Goal: Navigation & Orientation: Understand site structure

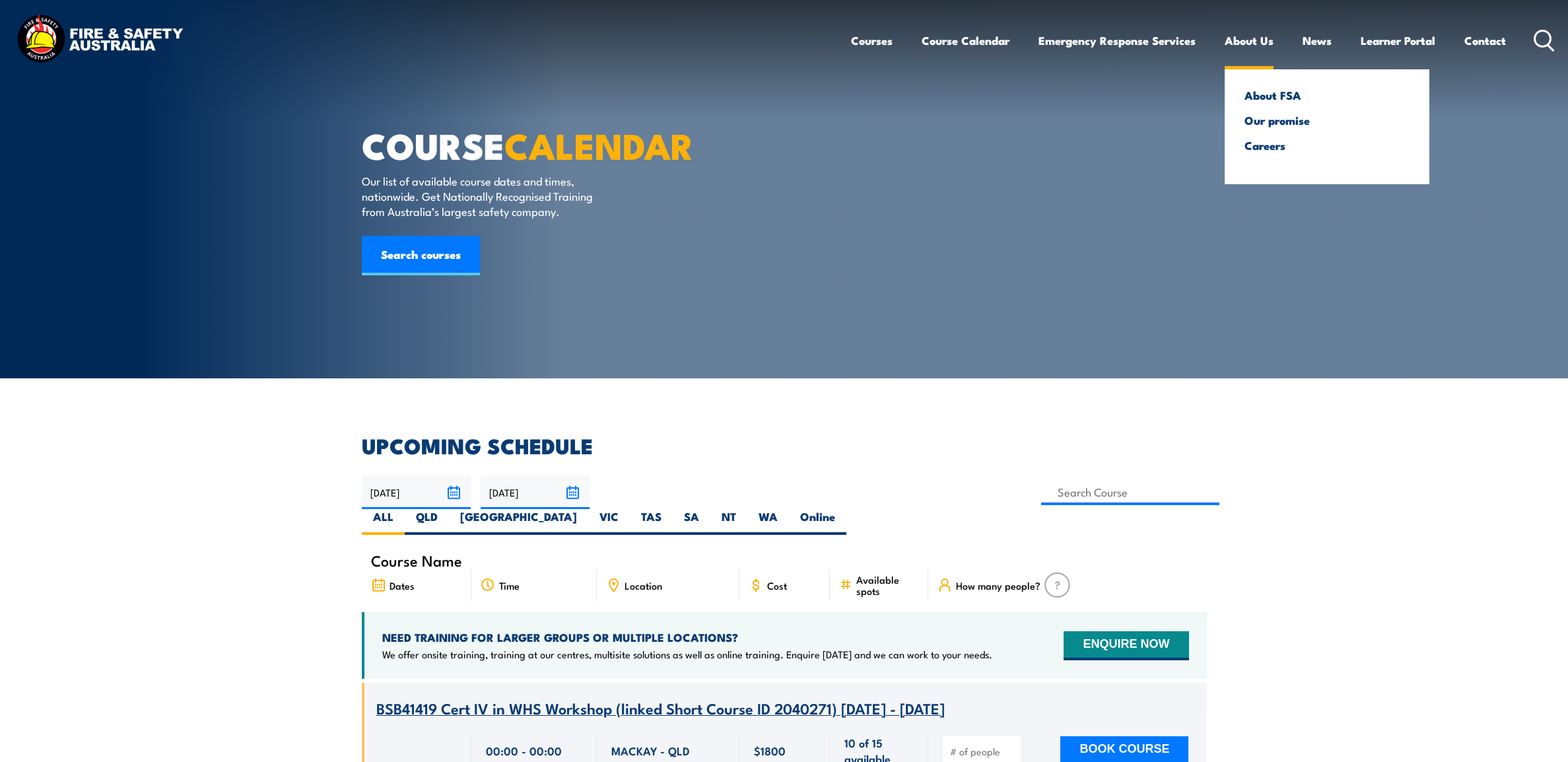
click at [1238, 41] on link "About Us" at bounding box center [1249, 41] width 49 height 35
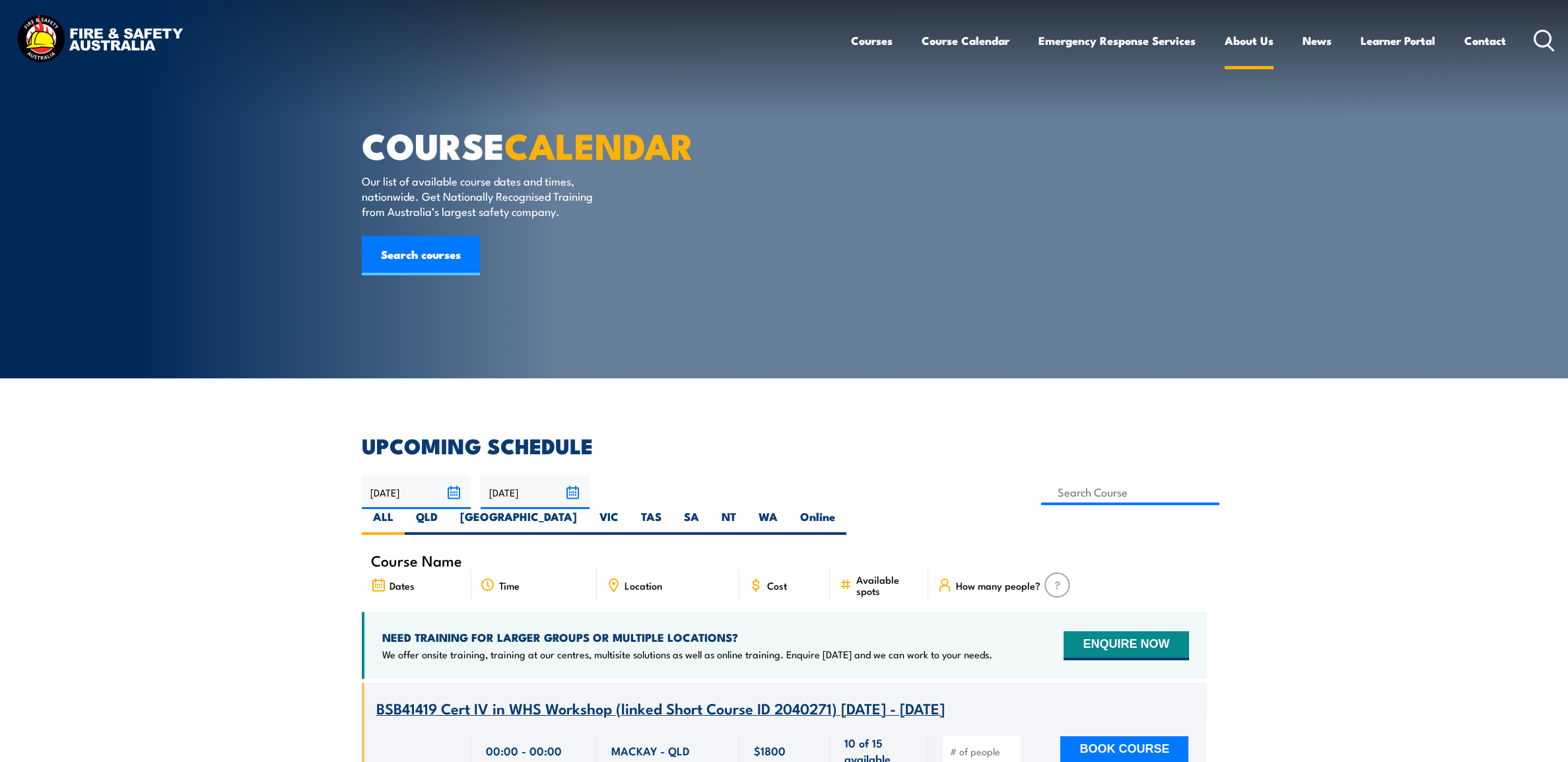
click at [1237, 41] on link "About Us" at bounding box center [1249, 41] width 49 height 35
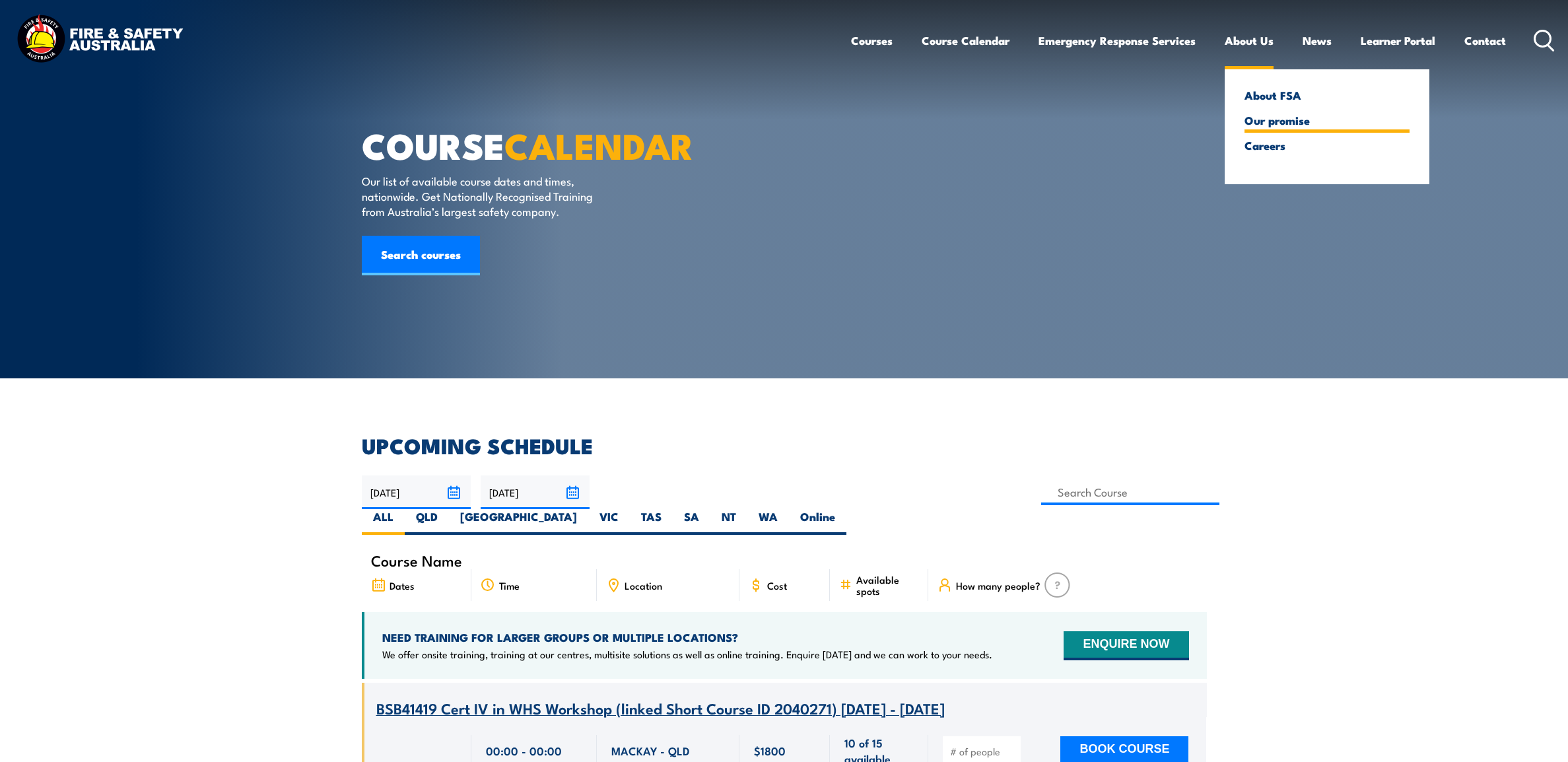
click at [1288, 120] on link "Our promise" at bounding box center [1327, 120] width 165 height 12
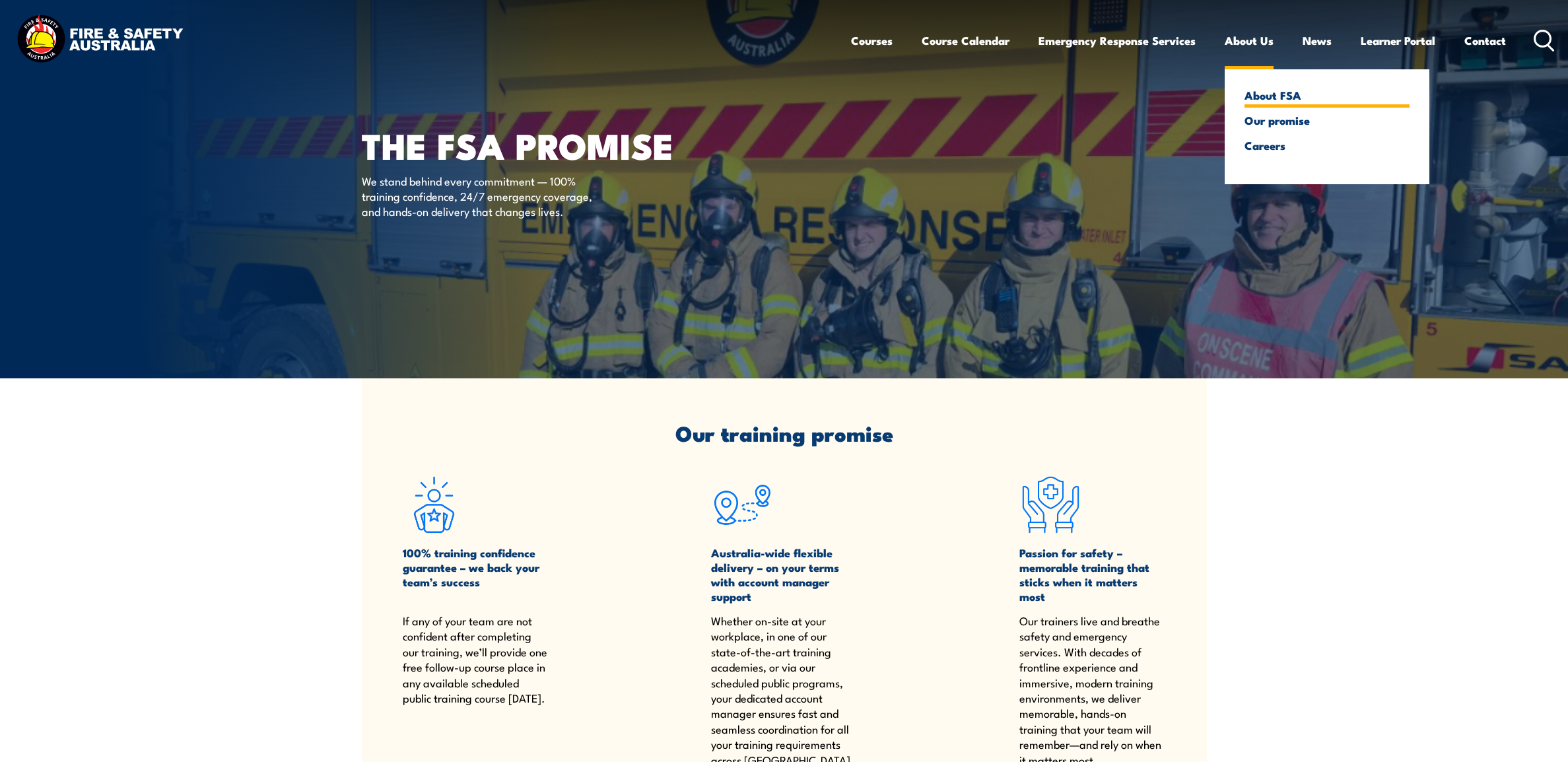
click at [1255, 90] on link "About FSA" at bounding box center [1327, 95] width 165 height 12
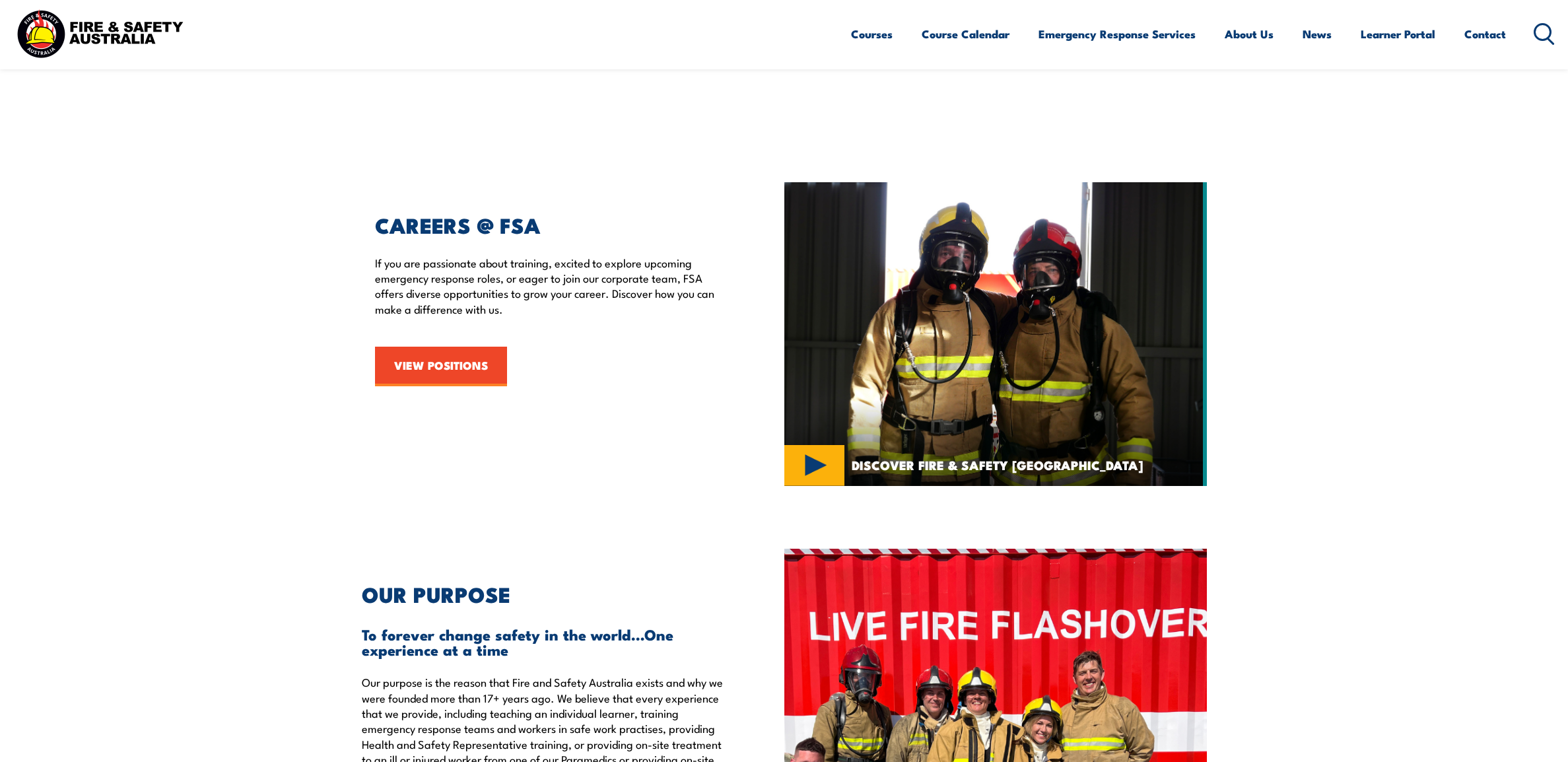
scroll to position [1954, 0]
